Goal: Communication & Community: Answer question/provide support

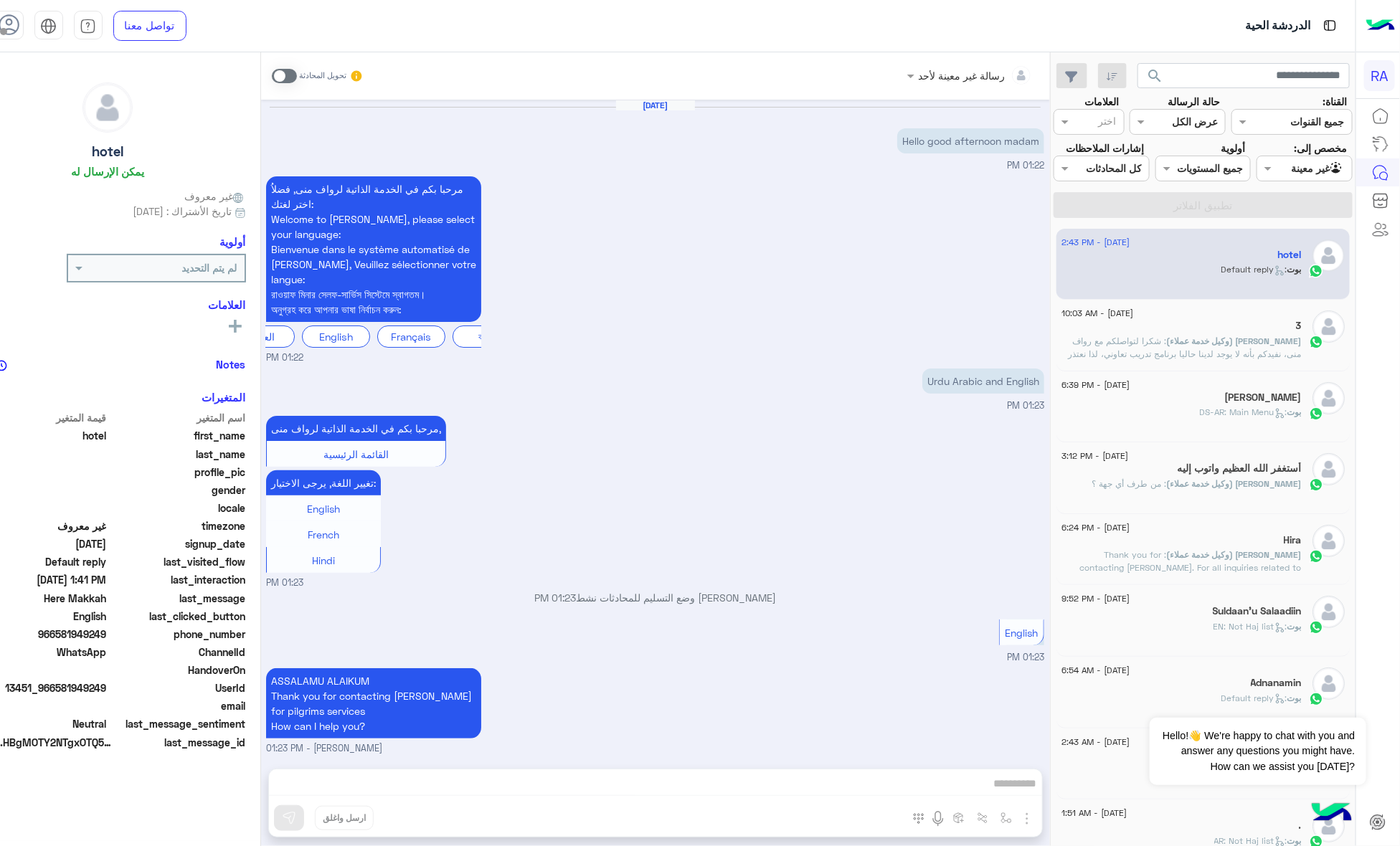
scroll to position [2465, 0]
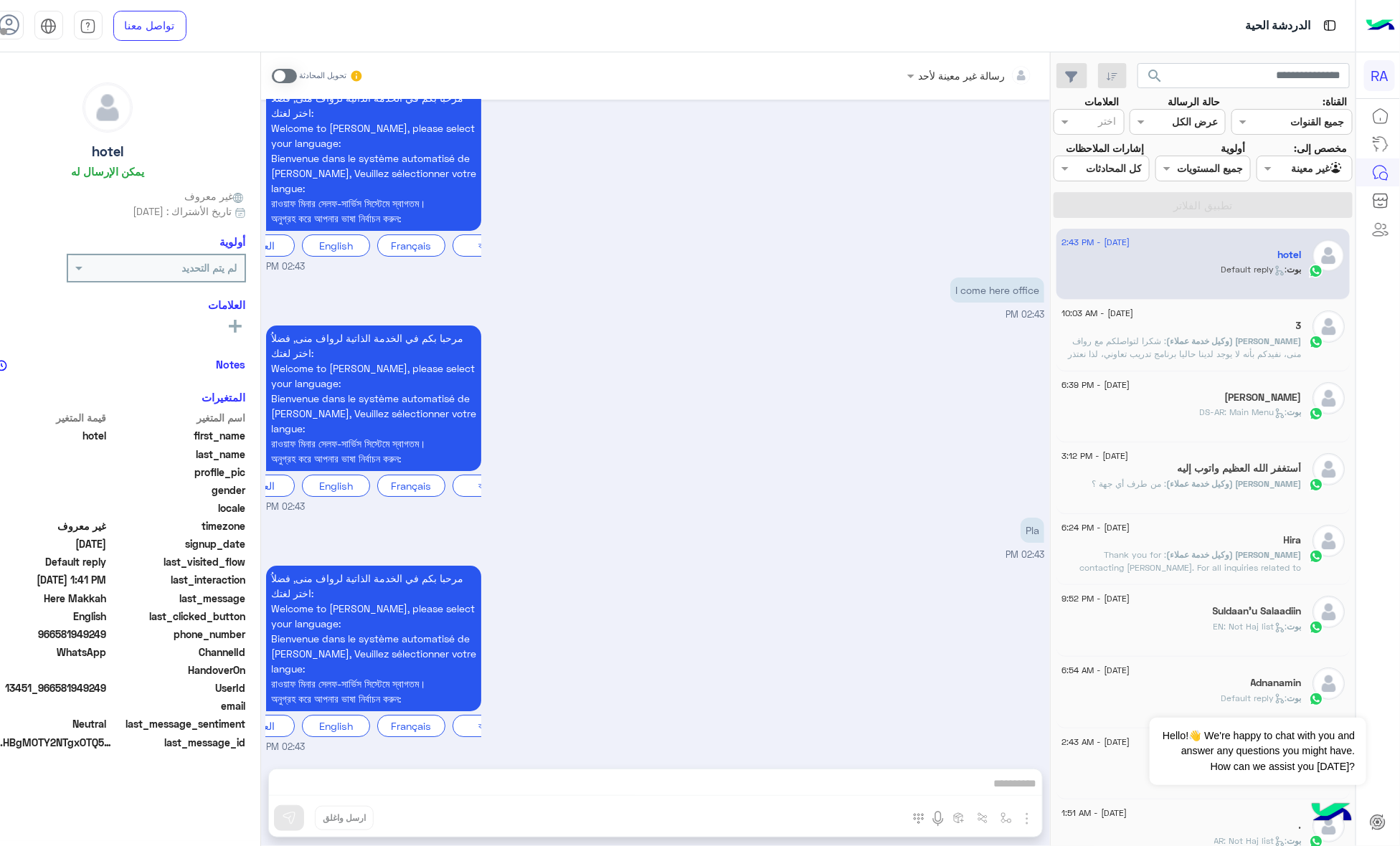
click at [708, 285] on div "I come here office 02:43 PM" at bounding box center [655, 297] width 778 height 48
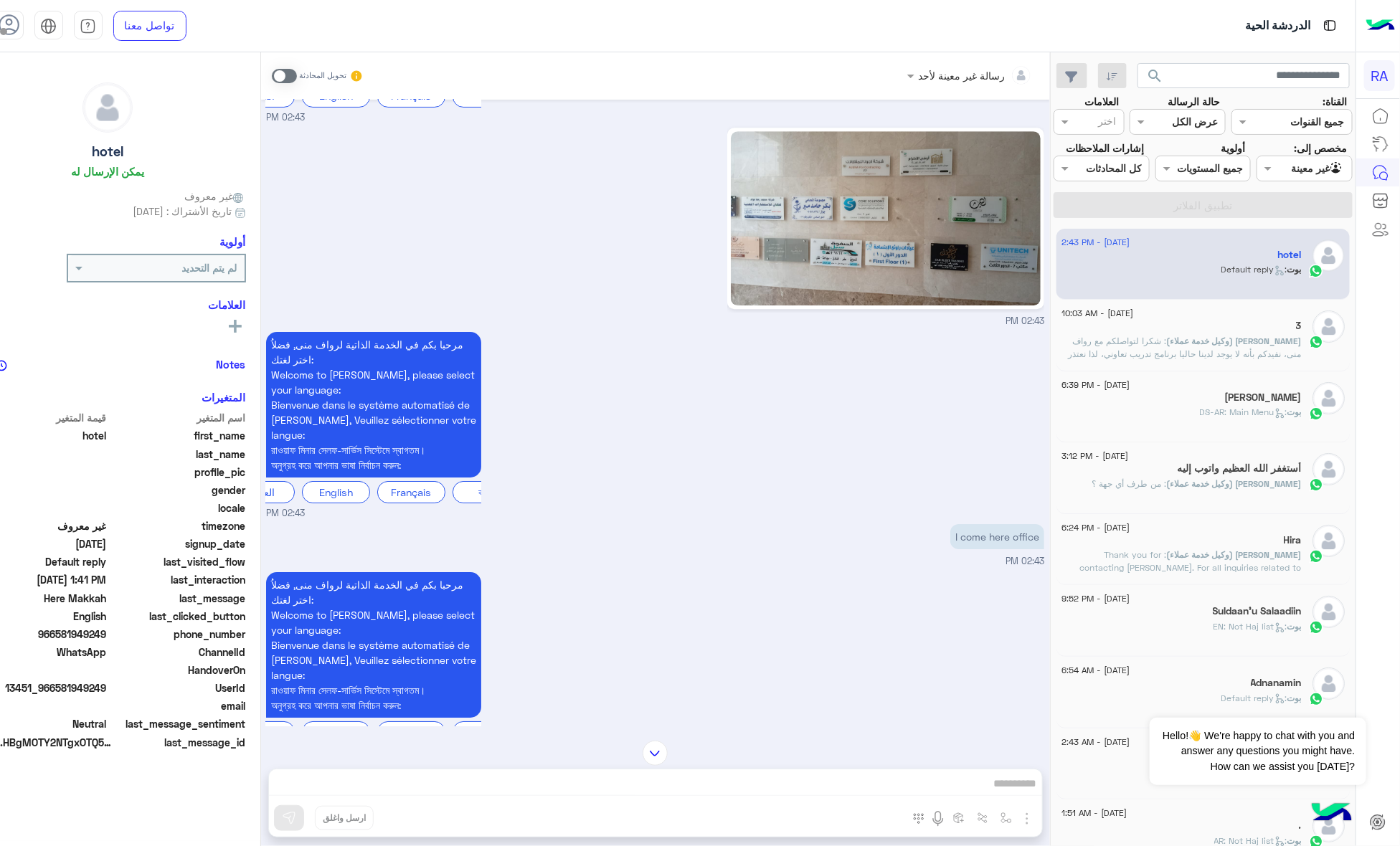
scroll to position [2106, 0]
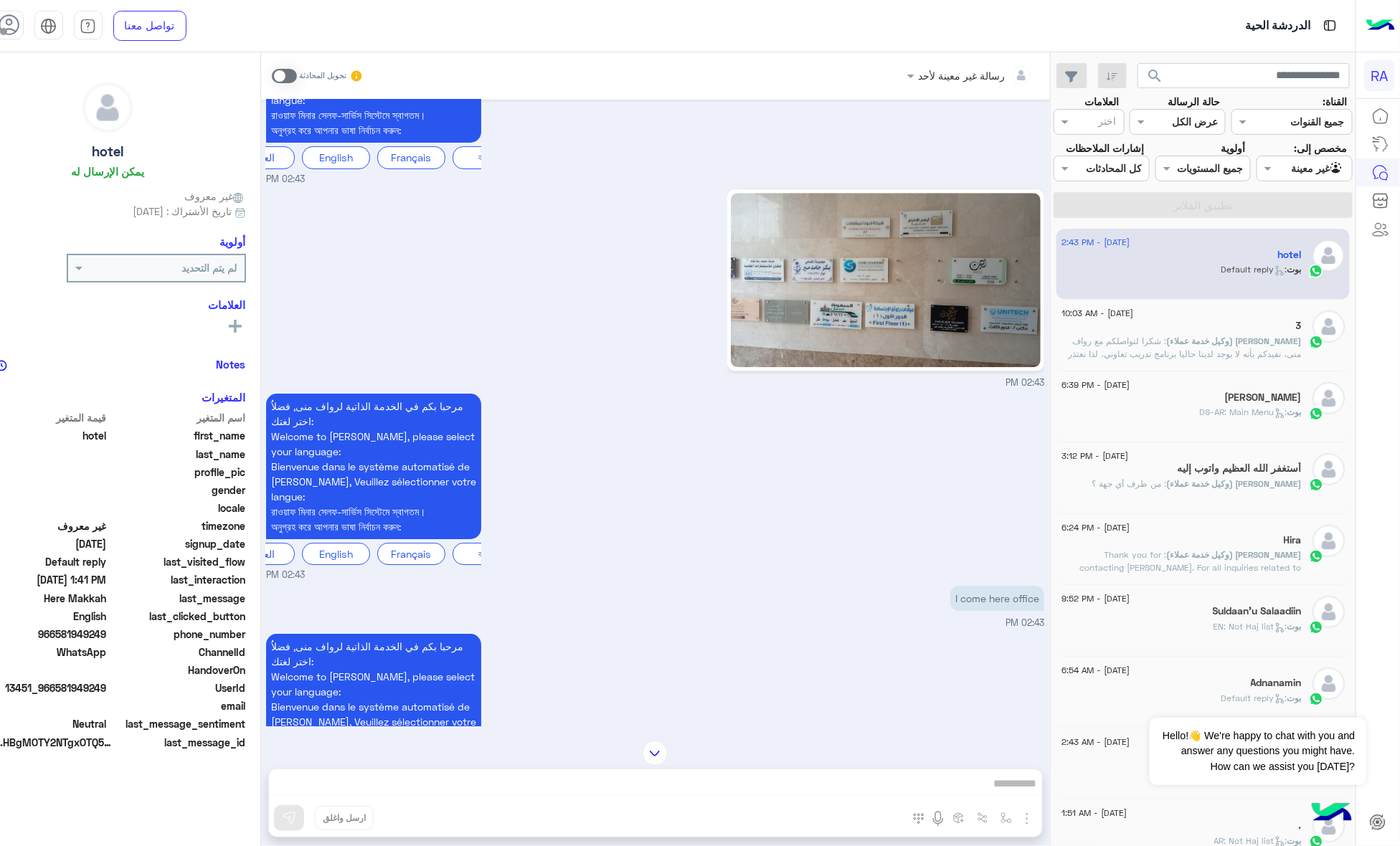
click at [1331, 165] on input "text" at bounding box center [1321, 168] width 47 height 15
click at [1163, 264] on div "hotel" at bounding box center [1181, 256] width 239 height 15
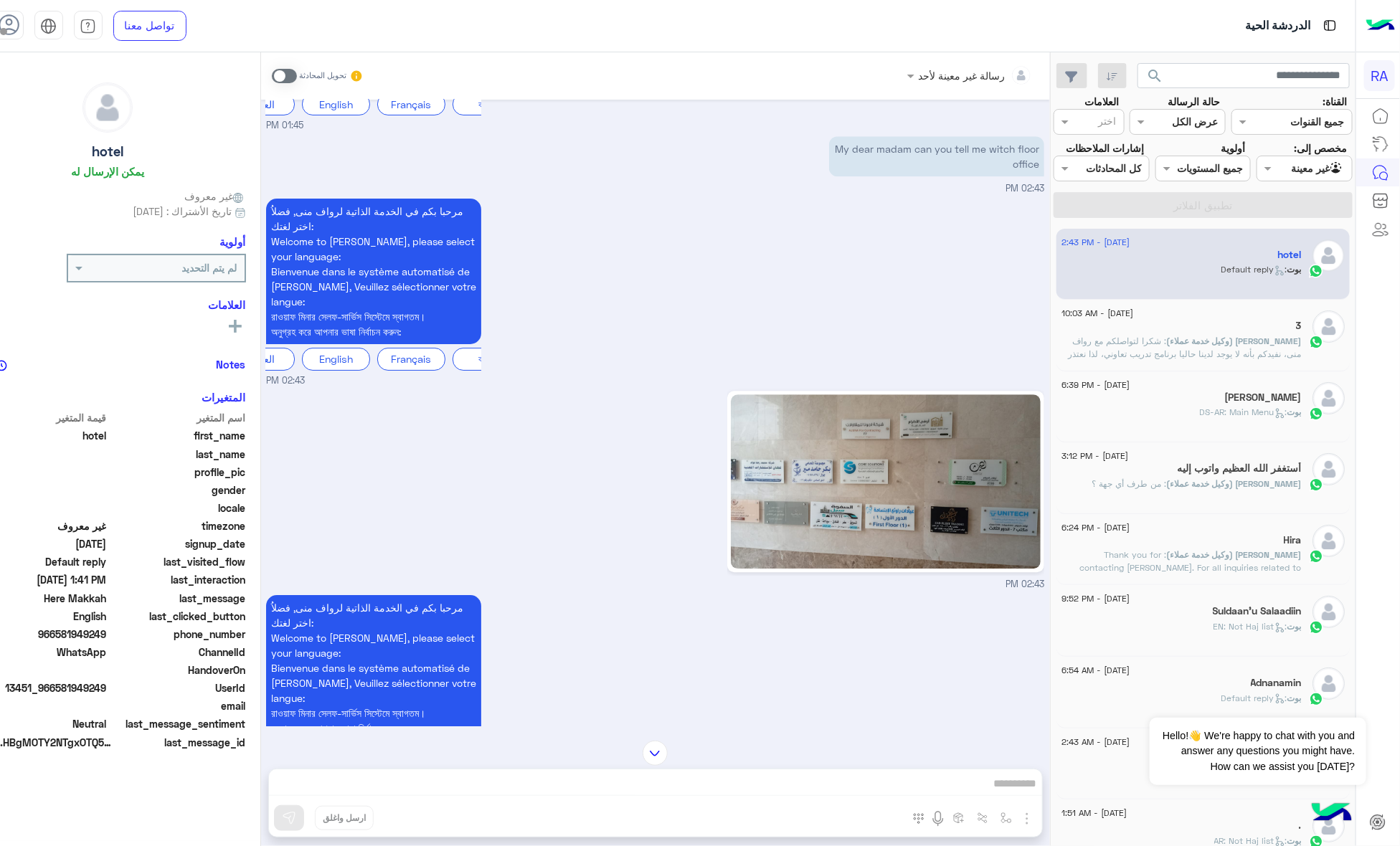
scroll to position [2017, 0]
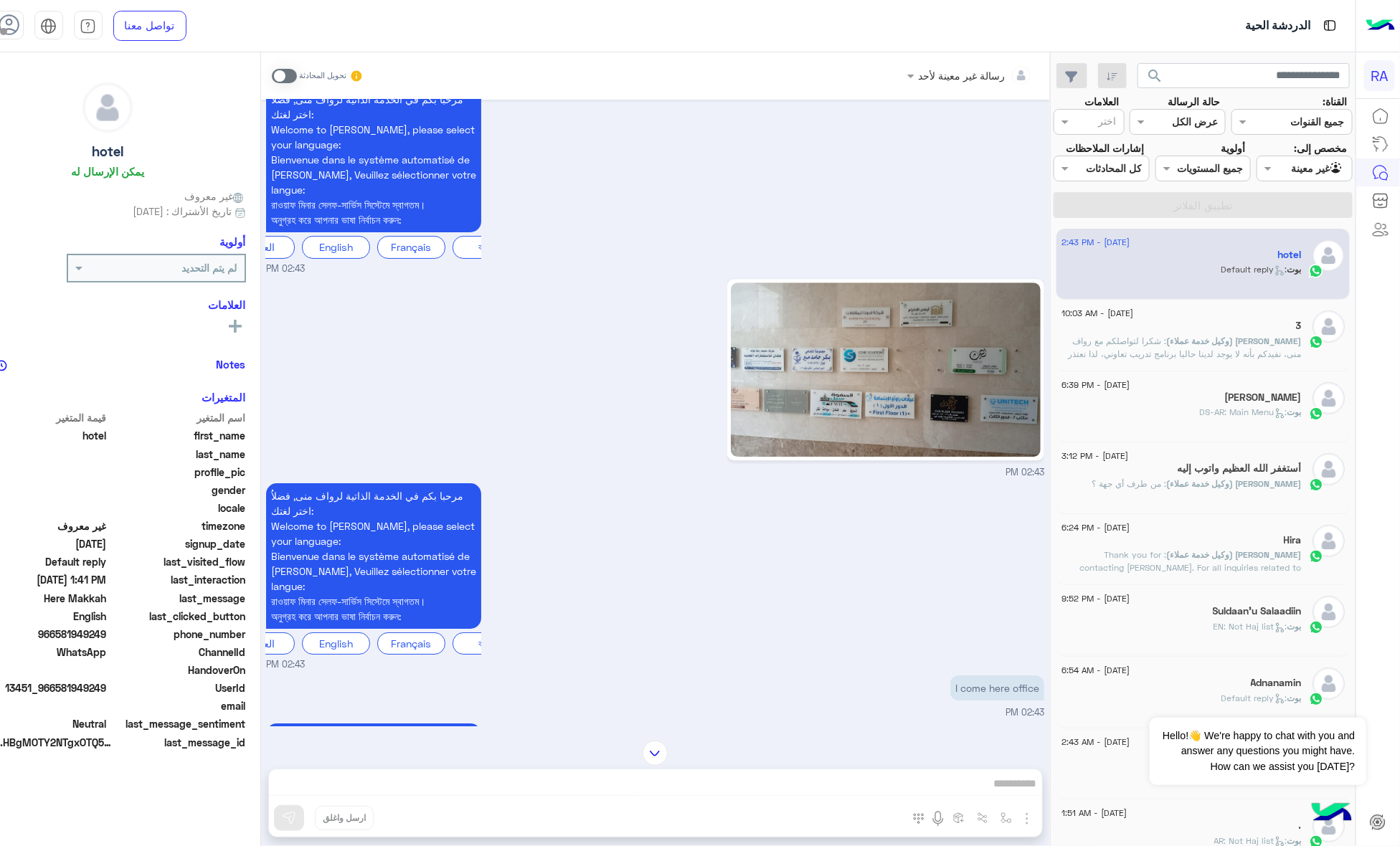
click at [930, 429] on img at bounding box center [885, 370] width 310 height 175
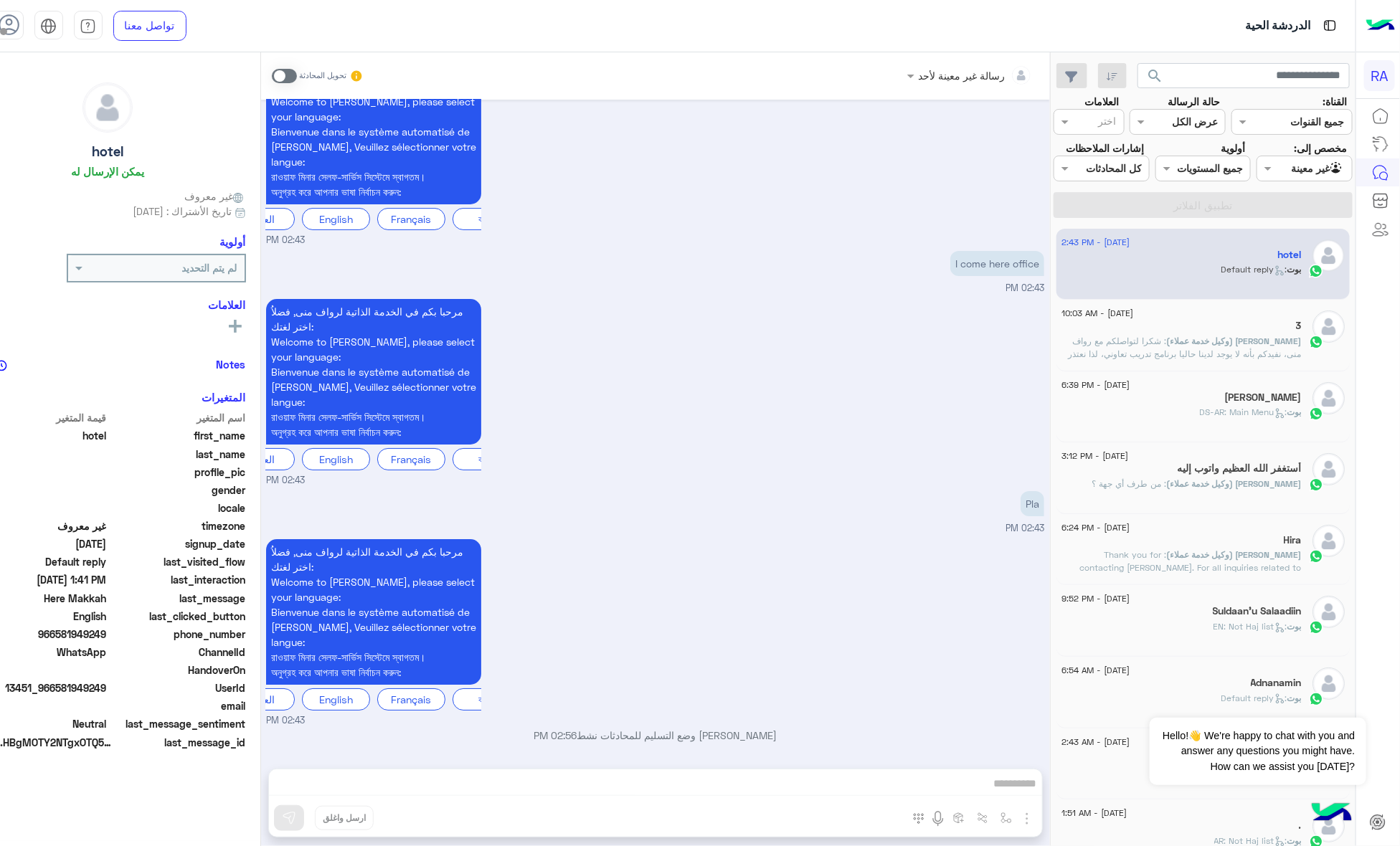
scroll to position [2490, 0]
click at [296, 73] on span at bounding box center [284, 76] width 25 height 14
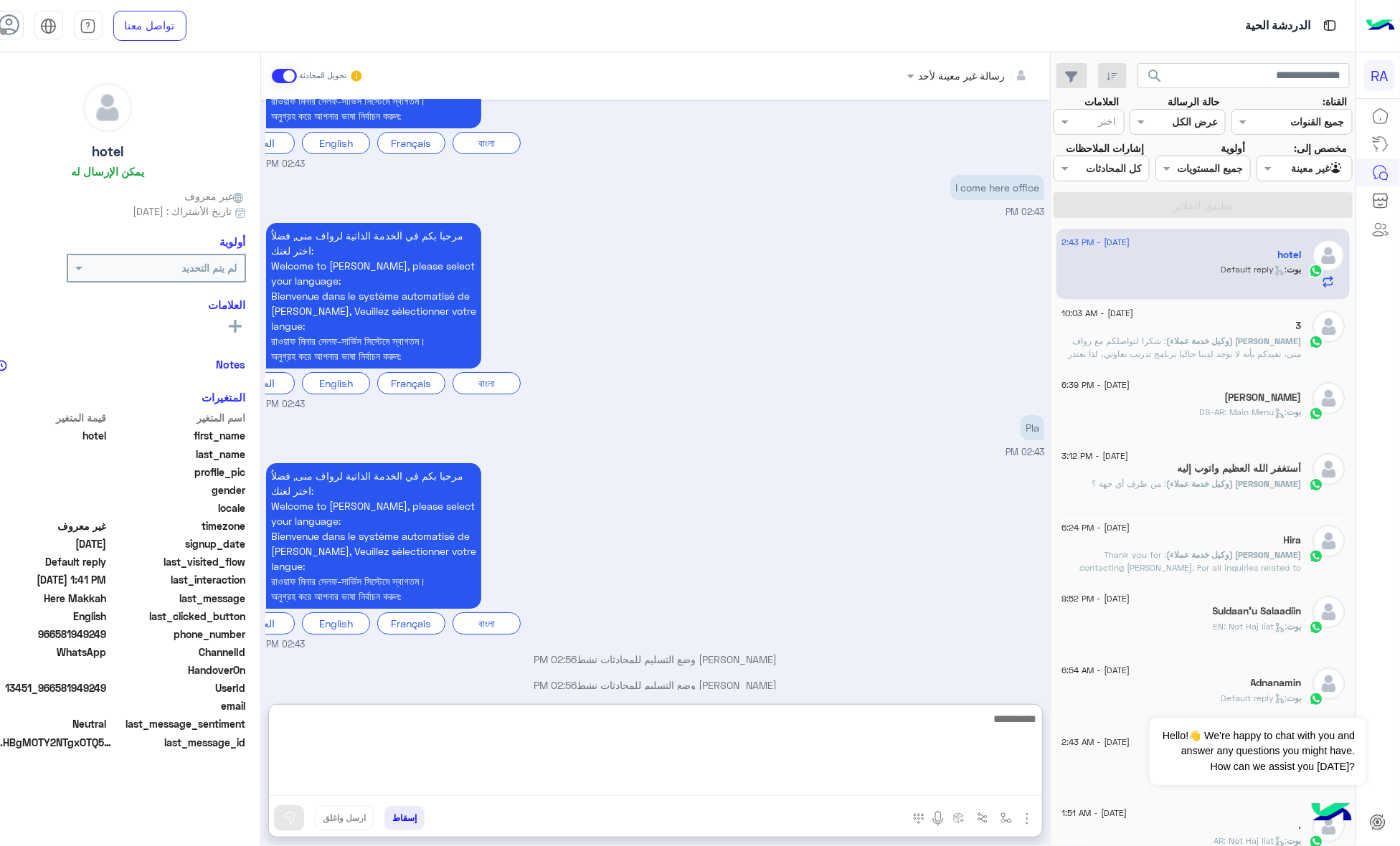
click at [711, 783] on textarea at bounding box center [655, 753] width 773 height 86
type textarea "**********"
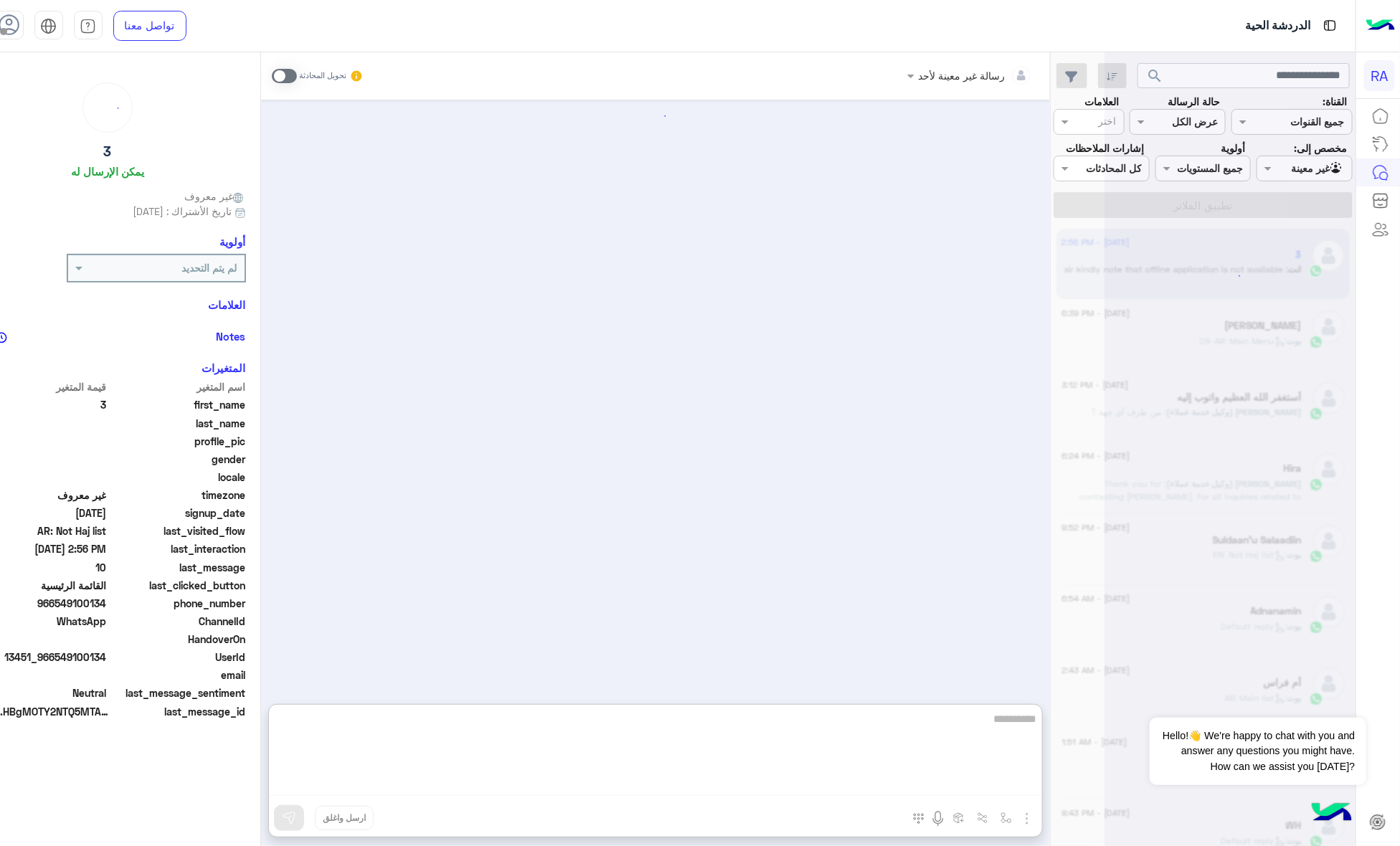
scroll to position [1591, 0]
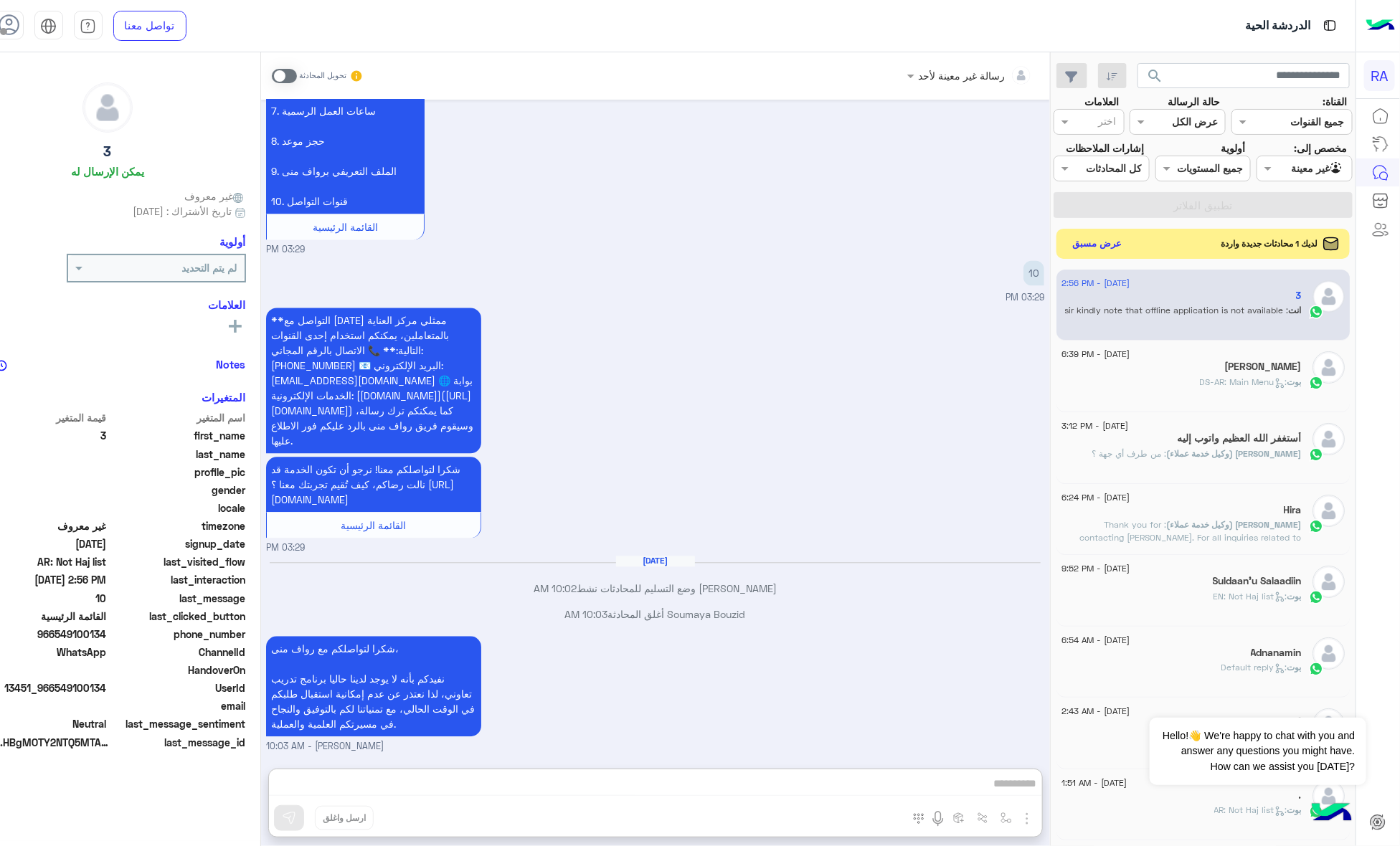
click at [1127, 253] on button "عرض مسبق" at bounding box center [1097, 243] width 60 height 19
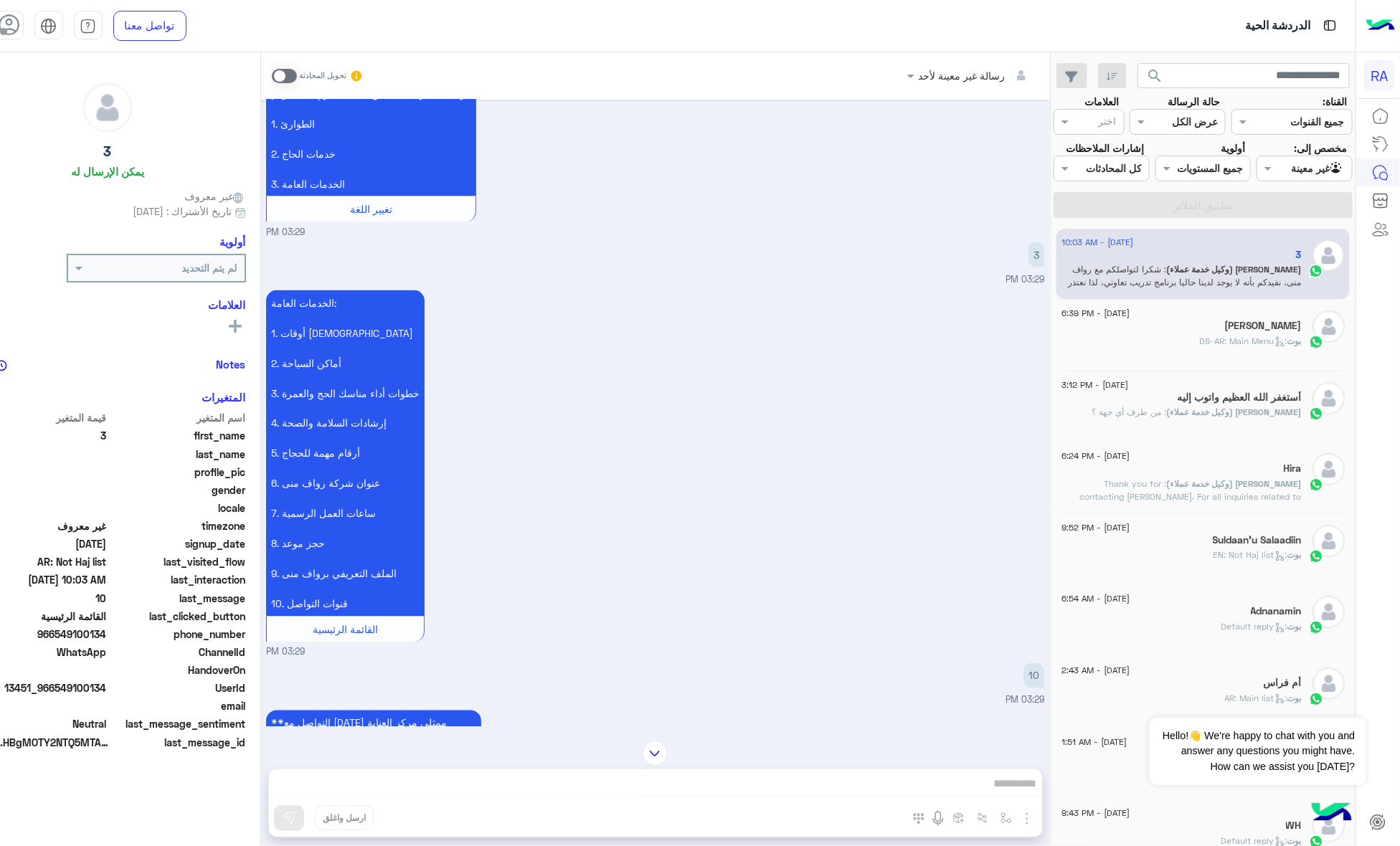
scroll to position [1526, 0]
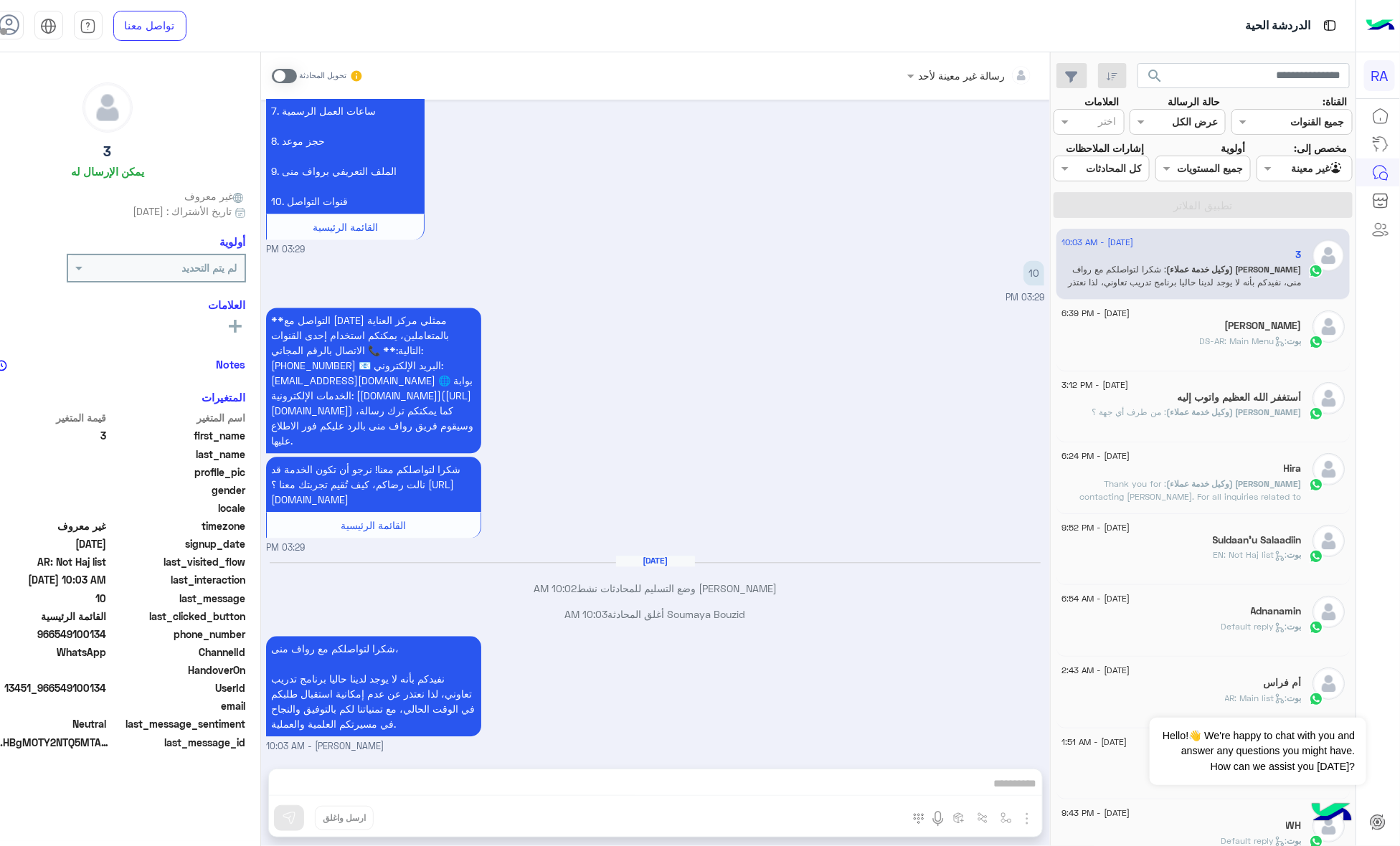
click at [1297, 162] on div at bounding box center [1304, 168] width 94 height 17
click at [1284, 238] on div "الوارد لديك" at bounding box center [1311, 252] width 82 height 28
click at [1284, 238] on div "26 August - 10:03 AM 3 Soumaya Bouzid (وكيل خدمة عملاء) : شكرا لتواصلكم مع رواف…" at bounding box center [1203, 537] width 304 height 628
click at [1285, 218] on button "تطبيق الفلاتر" at bounding box center [1202, 205] width 299 height 26
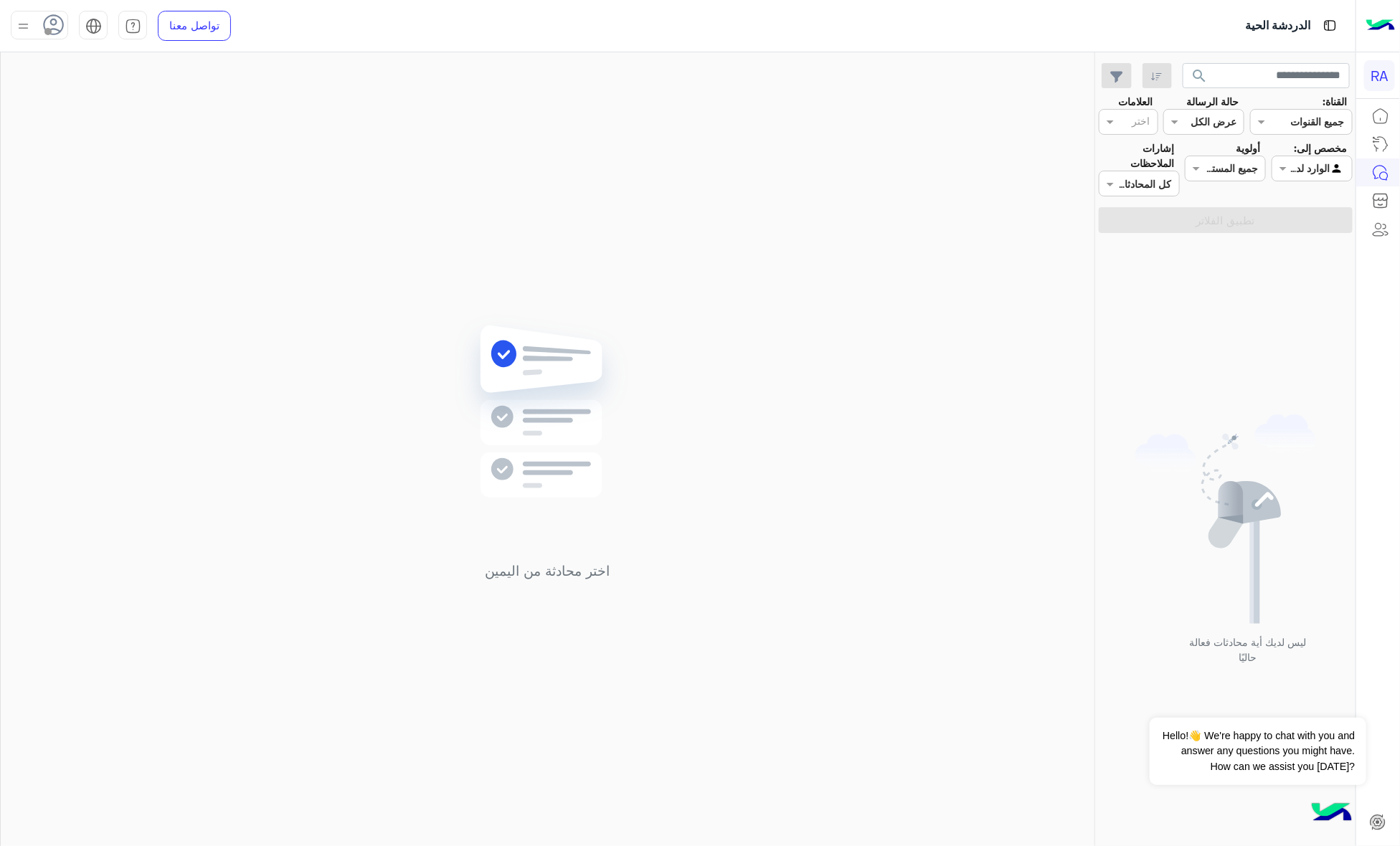
click at [1306, 163] on div at bounding box center [1312, 168] width 79 height 17
click at [1298, 233] on div "غير معينة" at bounding box center [1312, 225] width 81 height 28
click at [1298, 233] on button "تطبيق الفلاتر" at bounding box center [1225, 220] width 254 height 26
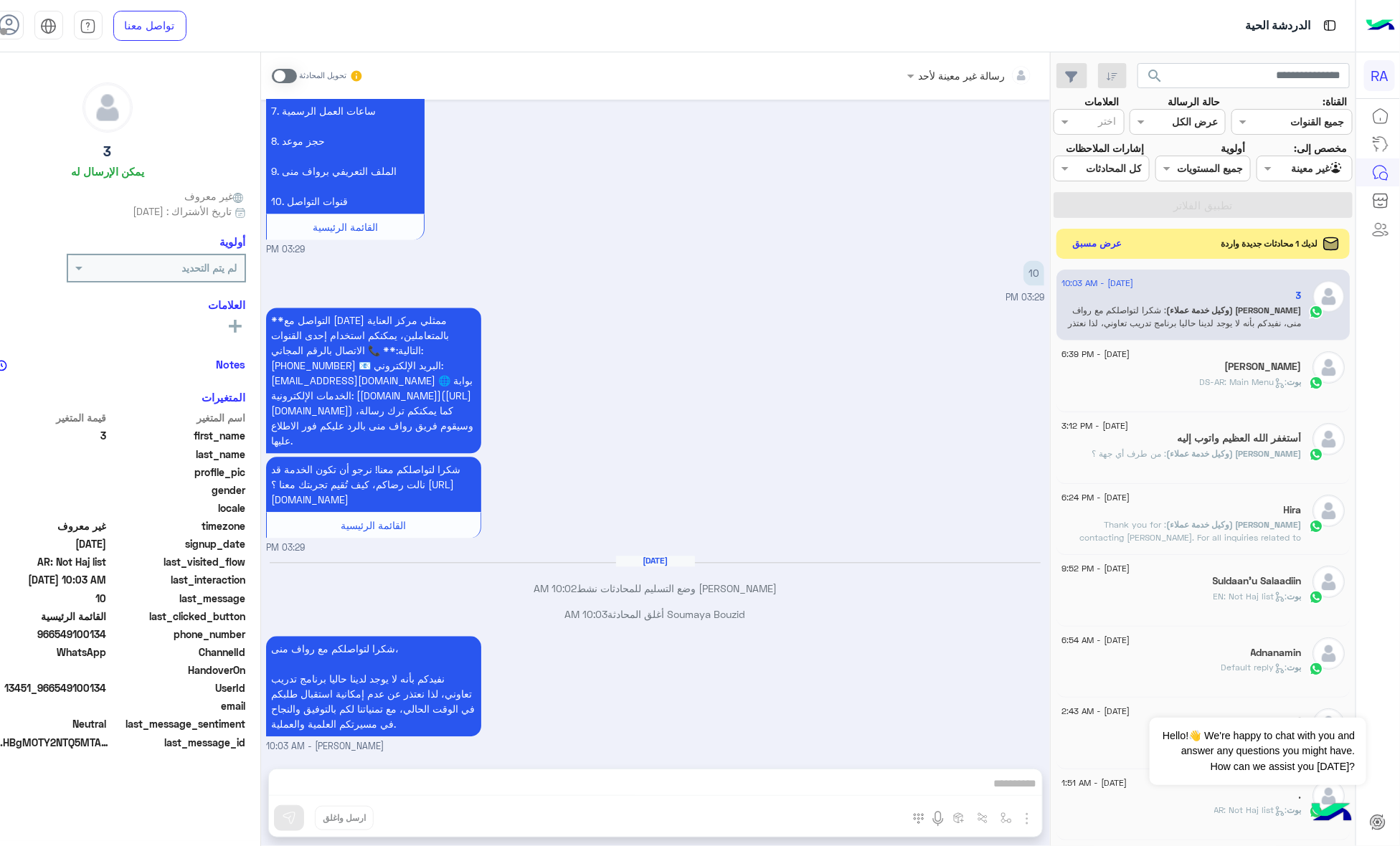
click at [1127, 252] on button "عرض مسبق" at bounding box center [1097, 243] width 60 height 19
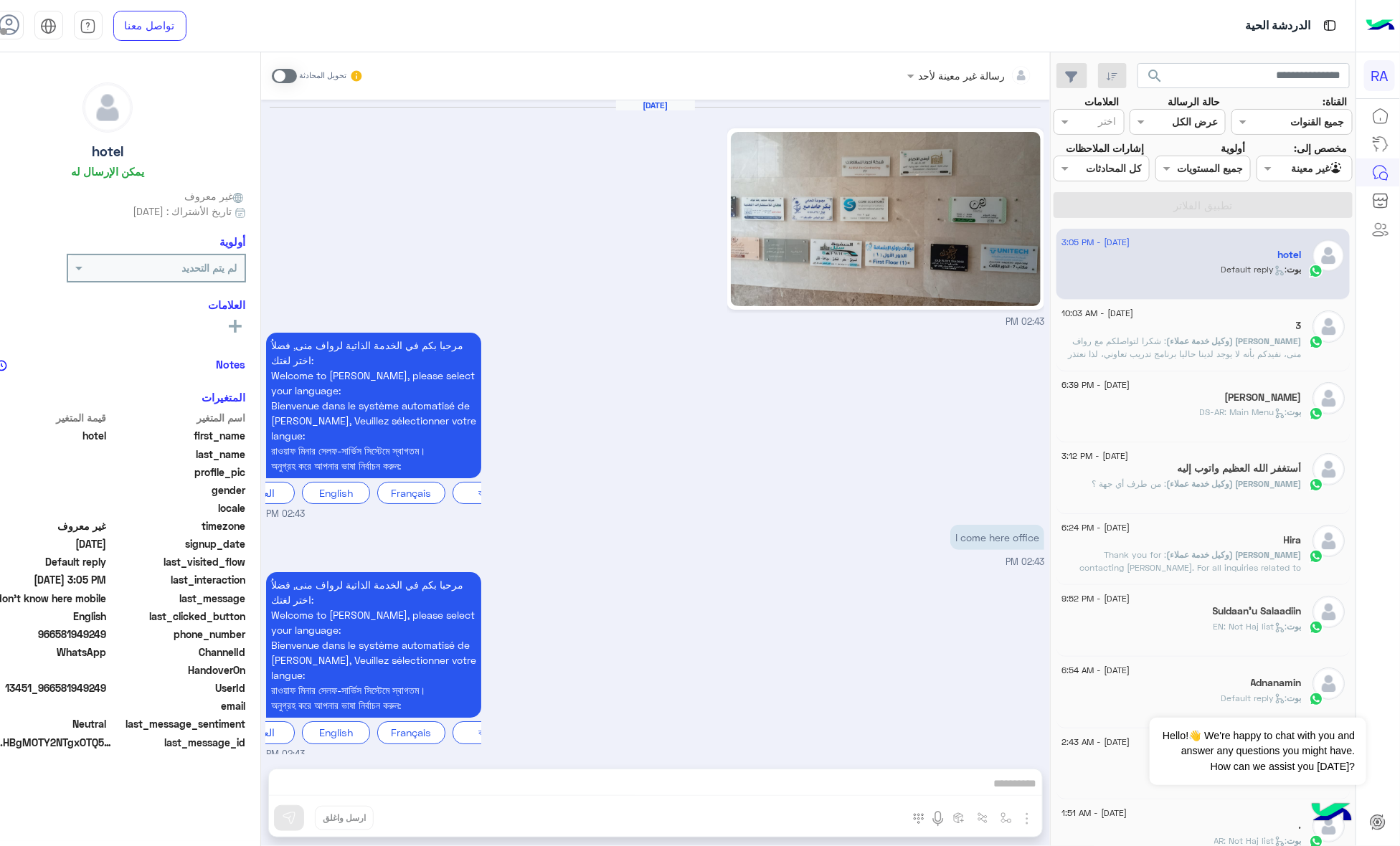
scroll to position [1950, 0]
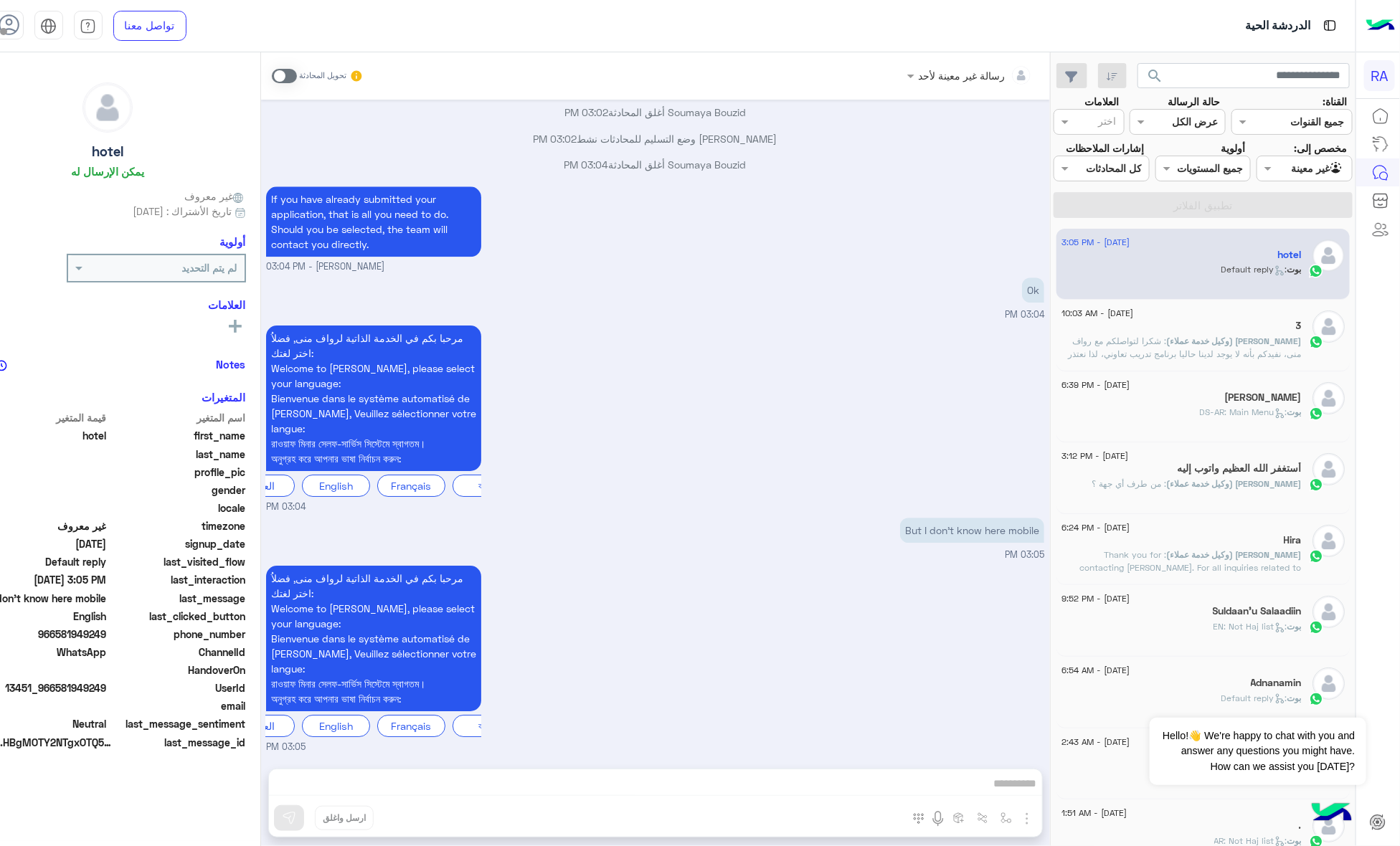
click at [107, 701] on span at bounding box center [38, 706] width 137 height 15
click at [107, 687] on span "13451_966581949249" at bounding box center [38, 687] width 137 height 15
click at [107, 685] on span "13451_966581949249" at bounding box center [38, 687] width 137 height 15
click at [107, 636] on span "966581949249" at bounding box center [38, 633] width 137 height 15
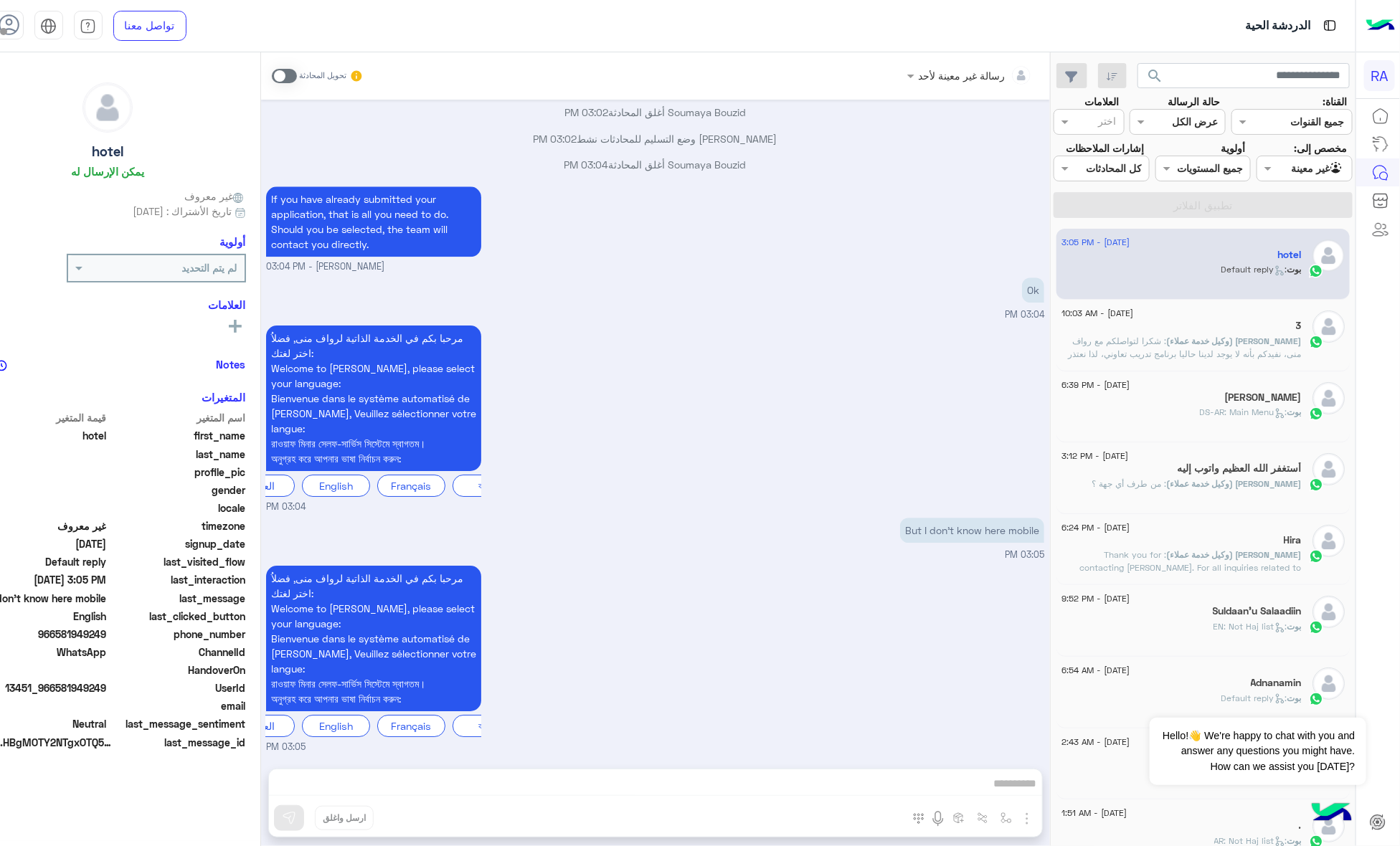
click at [107, 636] on span "966581949249" at bounding box center [38, 633] width 137 height 15
drag, startPoint x: 125, startPoint y: 636, endPoint x: 106, endPoint y: 653, distance: 25.5
drag, startPoint x: 106, startPoint y: 653, endPoint x: 125, endPoint y: 637, distance: 24.8
copy span "966581949249"
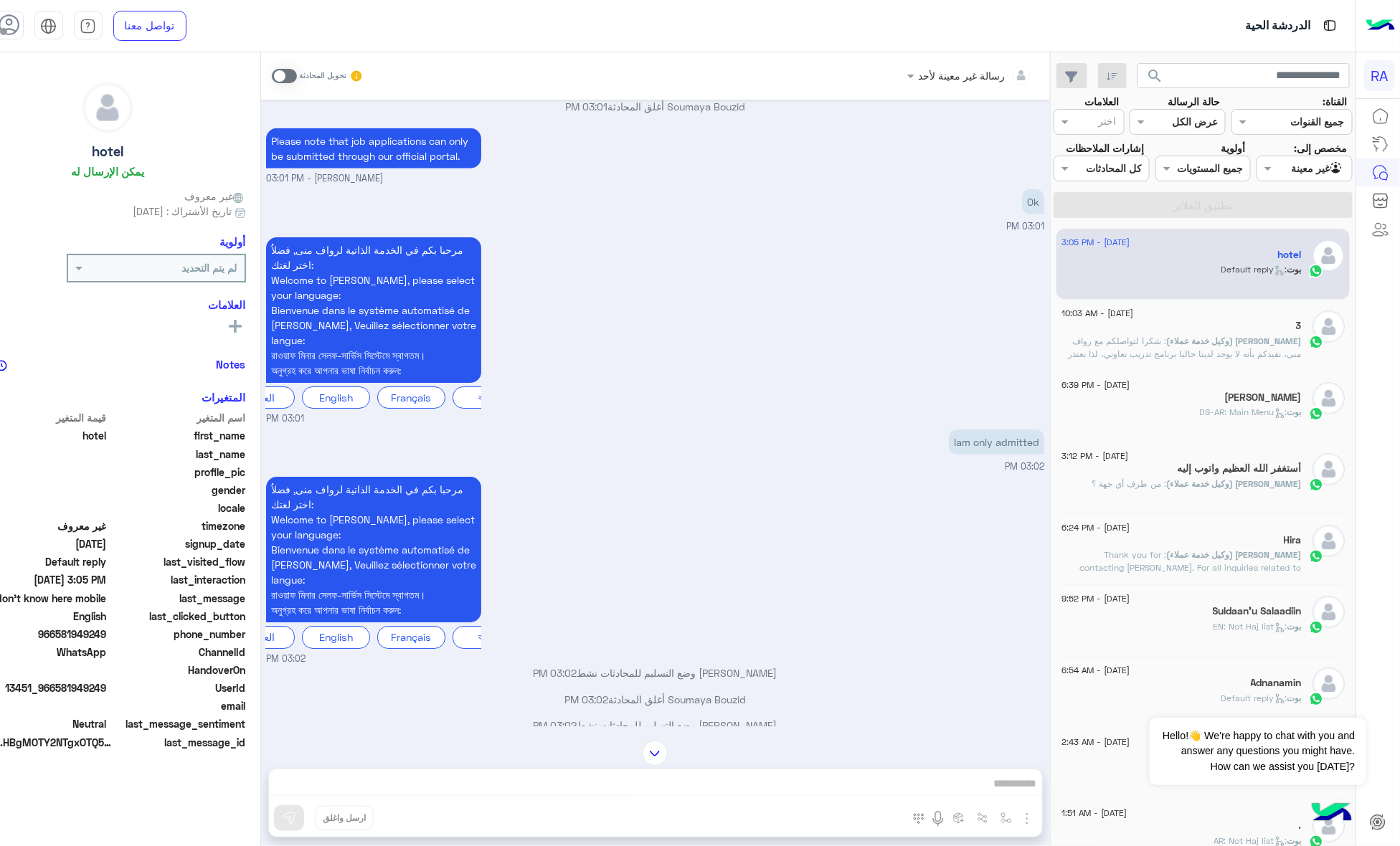
scroll to position [3437, 0]
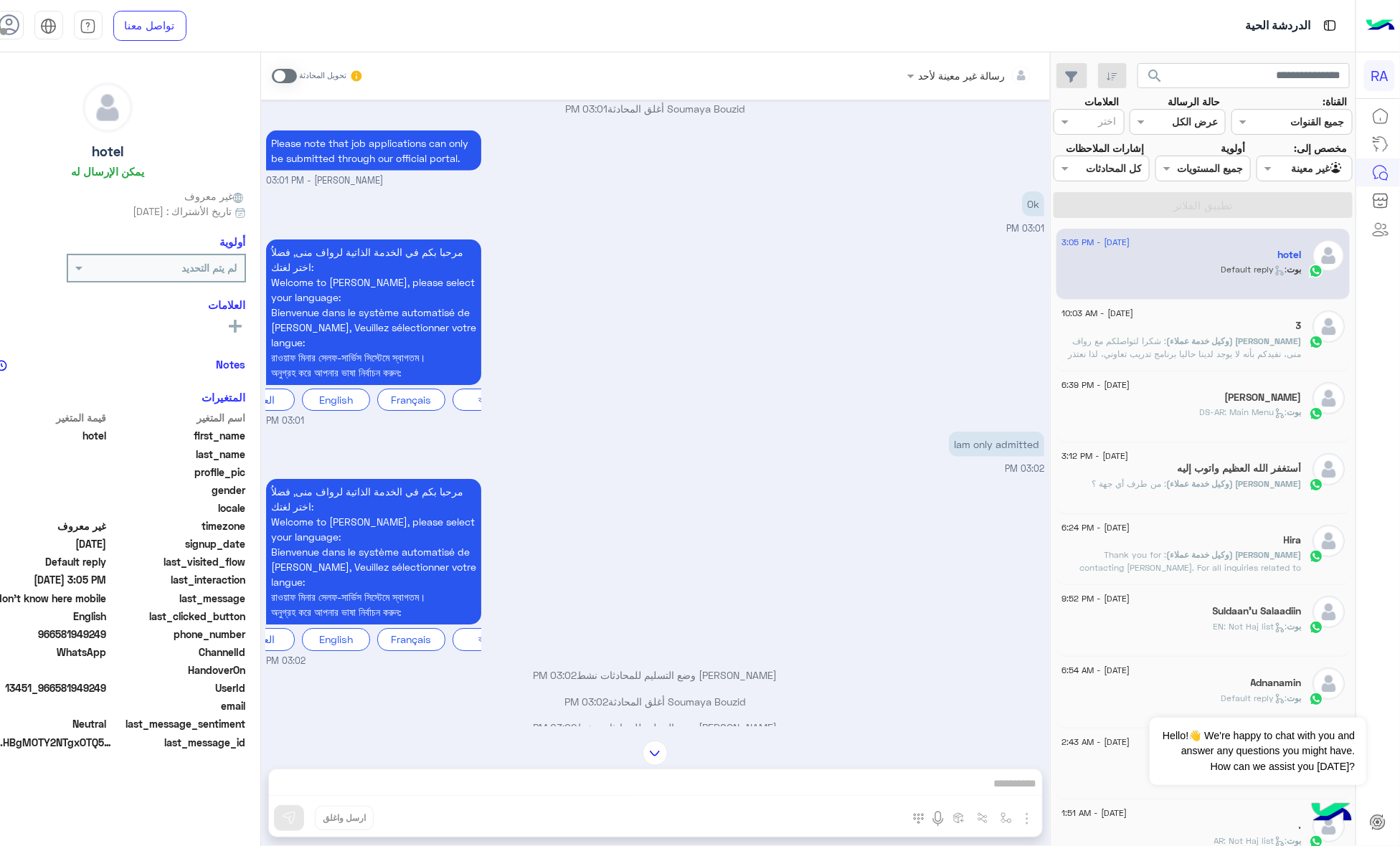
click at [477, 170] on p "Please note that job applications can only be submitted through our official po…" at bounding box center [374, 151] width 215 height 41
copy app-message "Please note that job applications can only be submitted through our official po…"
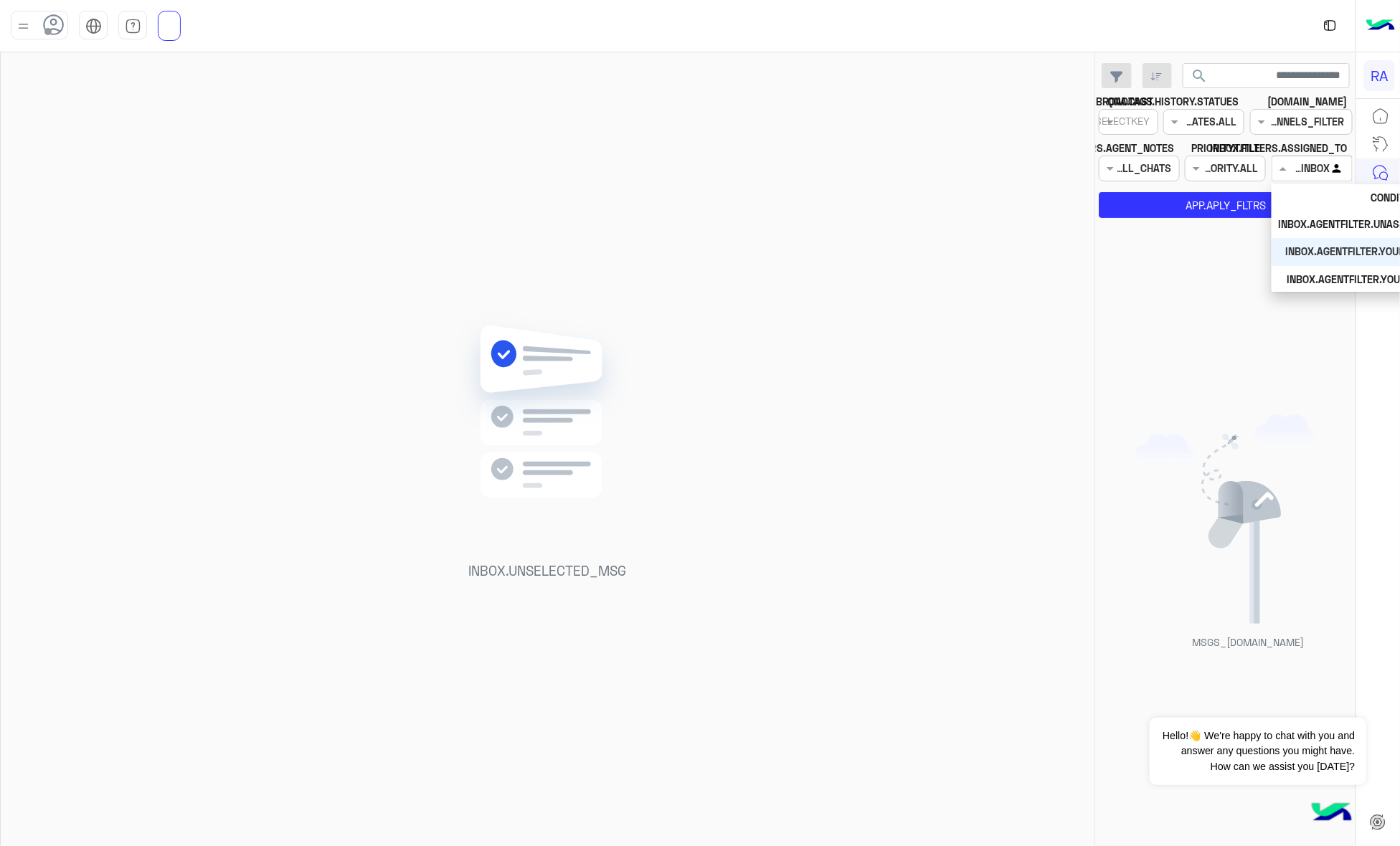
click at [1305, 162] on div at bounding box center [1312, 168] width 79 height 17
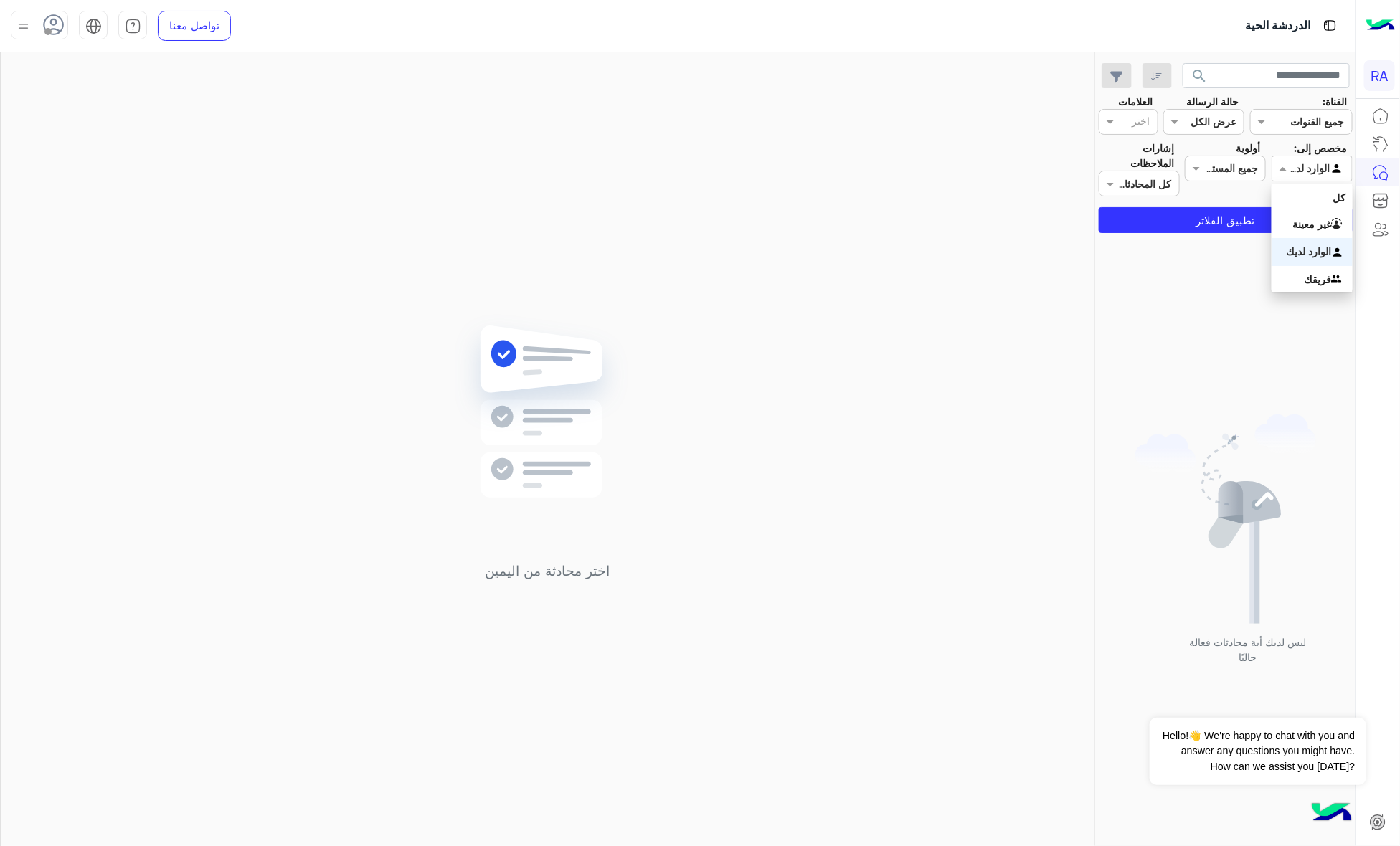
click at [1292, 239] on div "الوارد لديك" at bounding box center [1312, 252] width 81 height 28
click at [1284, 217] on button "تطبيق الفلاتر" at bounding box center [1225, 220] width 254 height 26
click at [1300, 168] on div at bounding box center [1312, 168] width 79 height 17
click at [1300, 213] on div "غير معينة" at bounding box center [1312, 225] width 81 height 28
click at [1300, 213] on button "تطبيق الفلاتر" at bounding box center [1225, 220] width 254 height 26
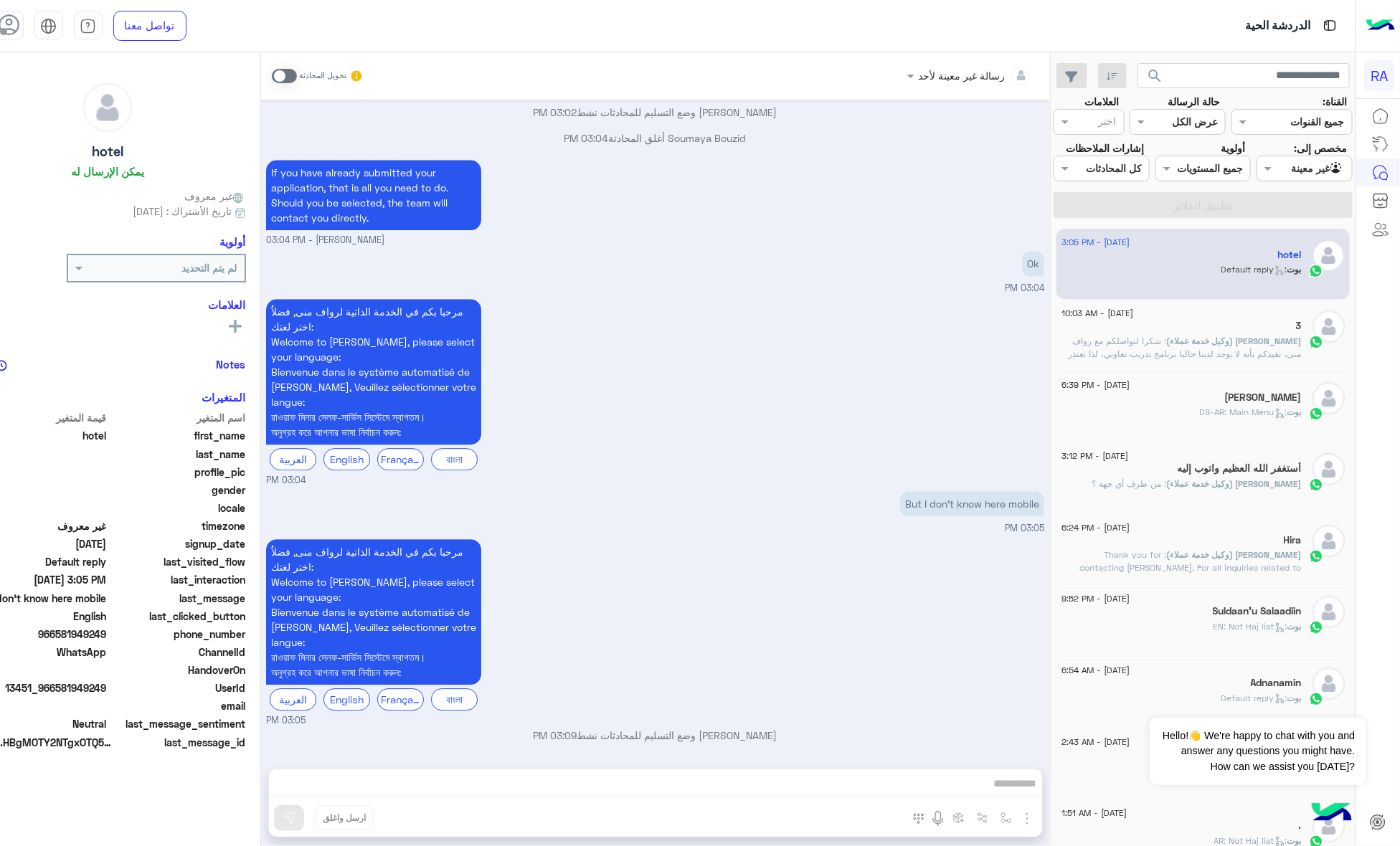
scroll to position [1944, 0]
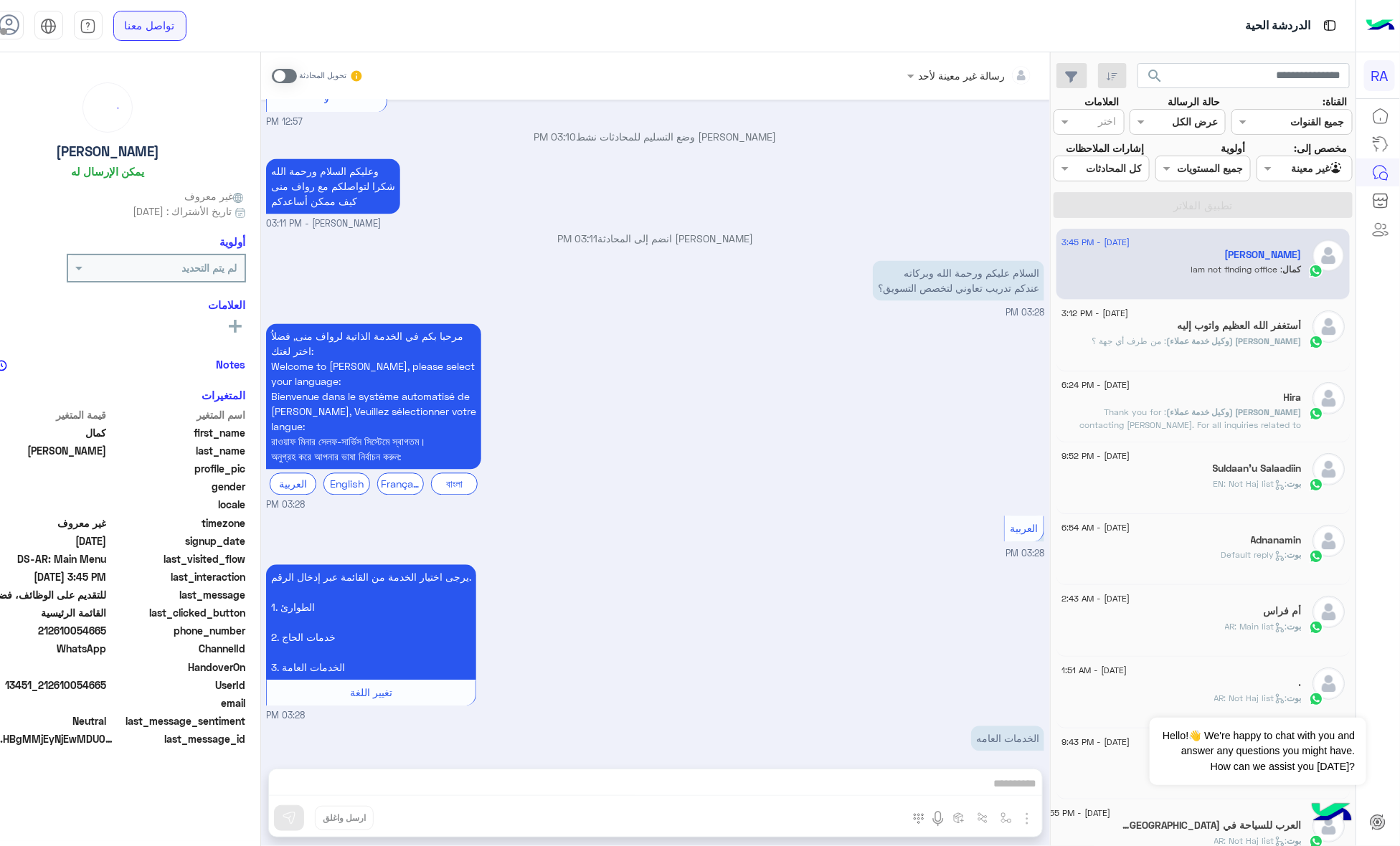
scroll to position [3672, 0]
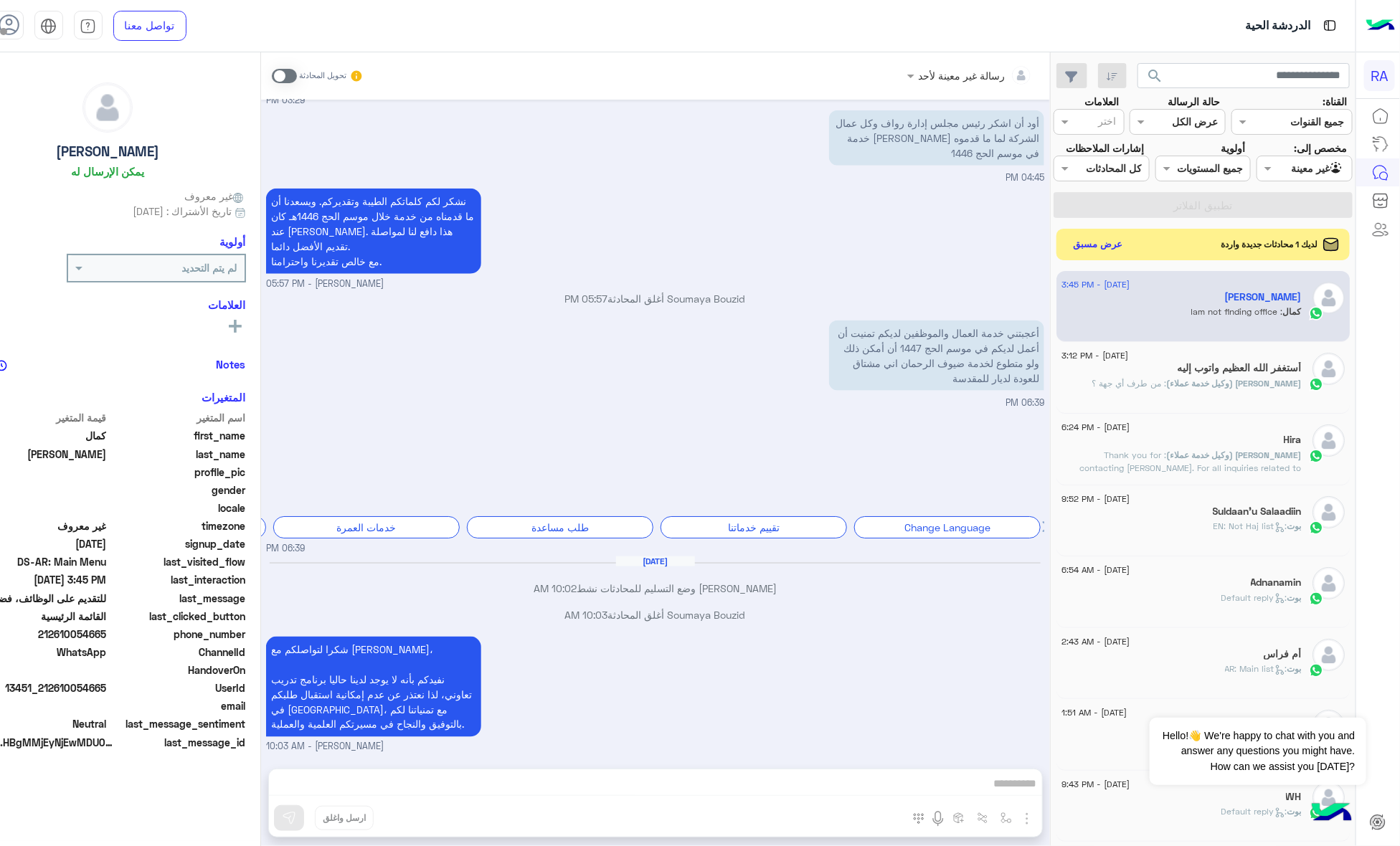
click at [1155, 260] on div "لديك 1 محادثات جديدة واردة عرض مسبق" at bounding box center [1202, 244] width 293 height 32
click at [1127, 253] on button "عرض مسبق" at bounding box center [1097, 243] width 60 height 19
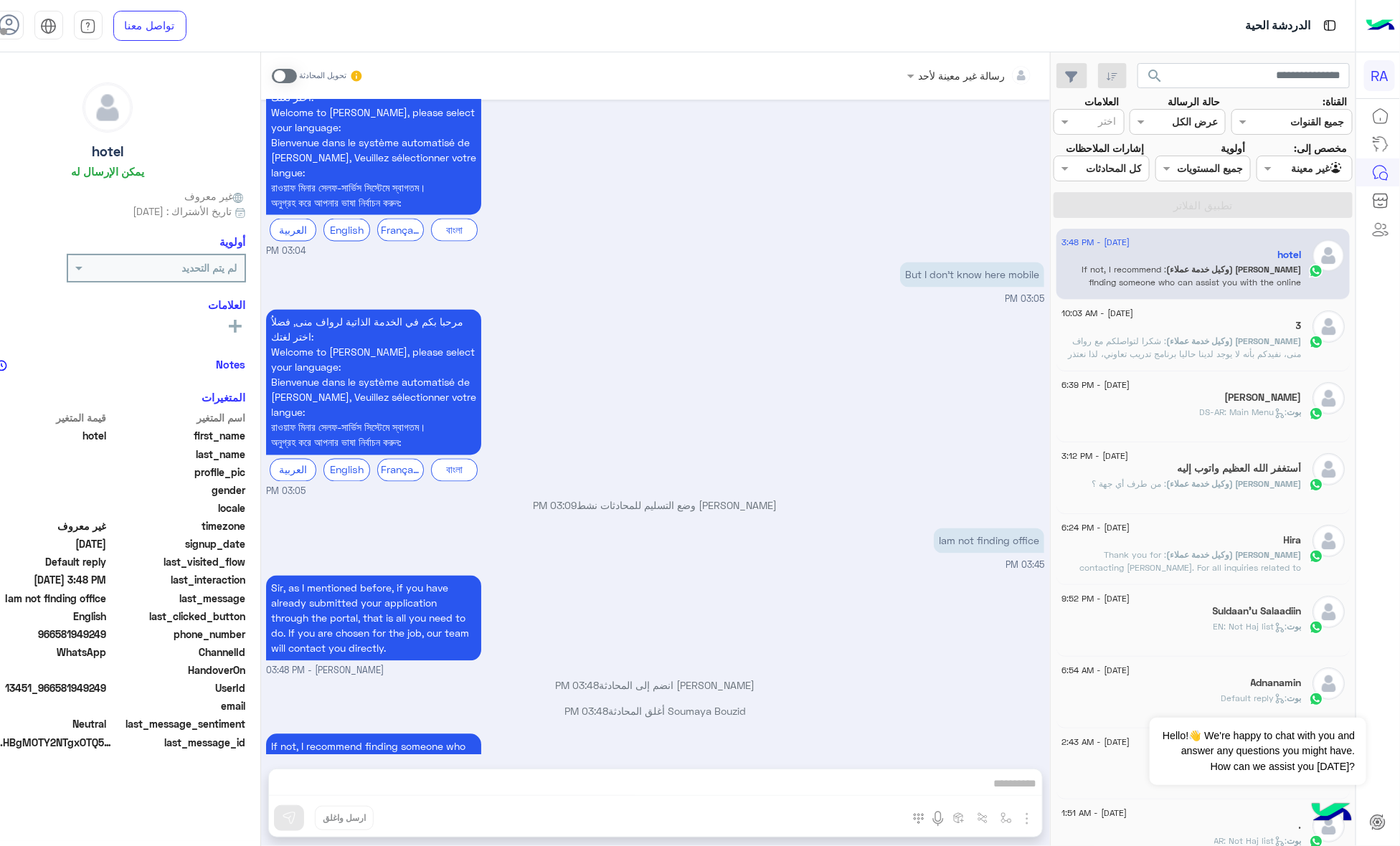
scroll to position [1365, 0]
